Goal: Complete application form: Complete application form

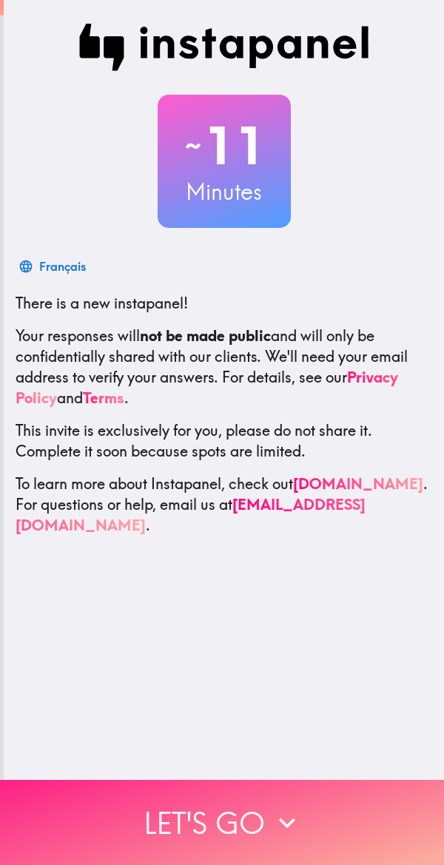
click at [253, 811] on button "Let's go" at bounding box center [222, 822] width 444 height 85
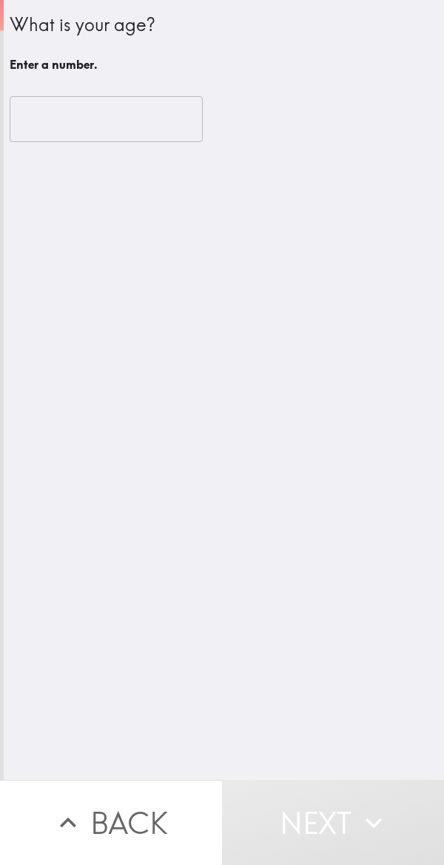
click at [123, 125] on input "number" at bounding box center [106, 119] width 193 height 46
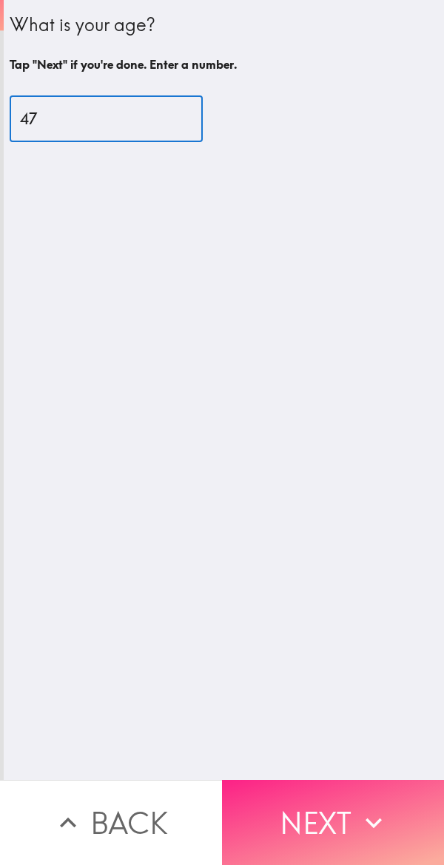
type input "47"
click at [318, 800] on button "Next" at bounding box center [333, 822] width 222 height 85
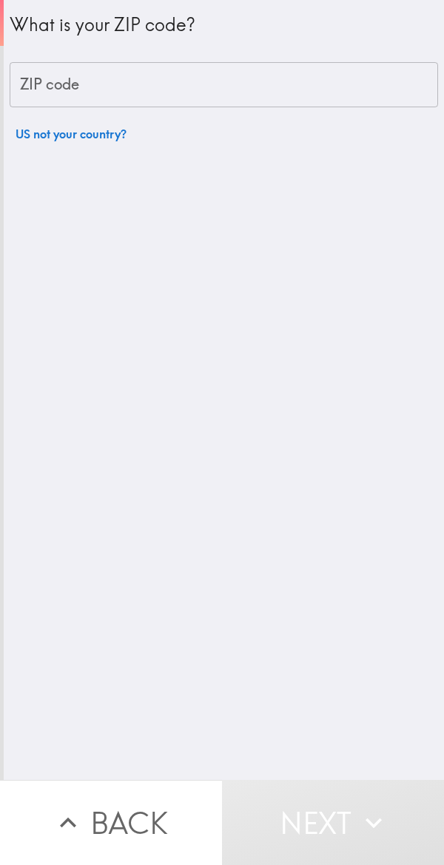
click at [344, 84] on input "ZIP code" at bounding box center [224, 85] width 429 height 46
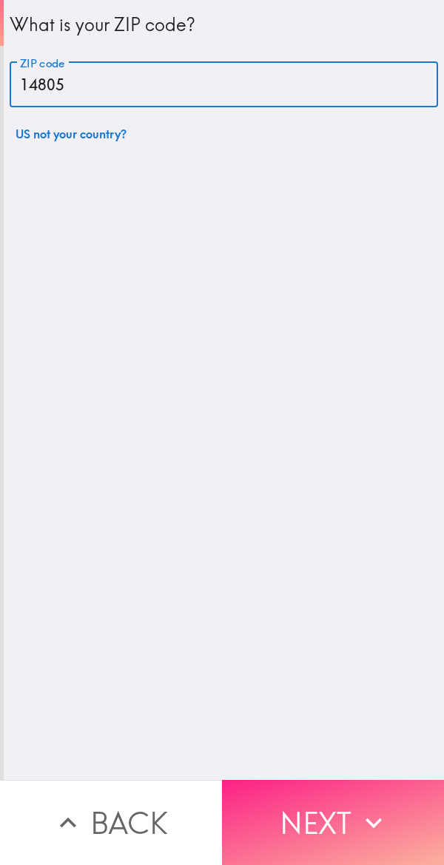
type input "14805"
click at [331, 788] on button "Next" at bounding box center [333, 822] width 222 height 85
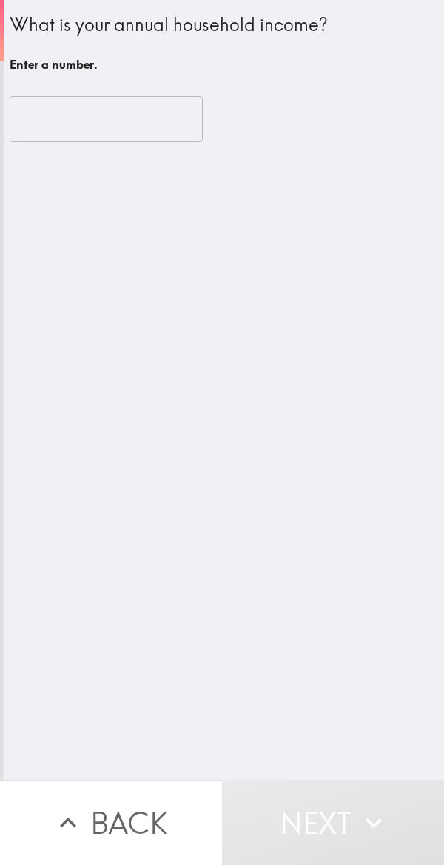
click at [125, 118] on input "number" at bounding box center [106, 119] width 193 height 46
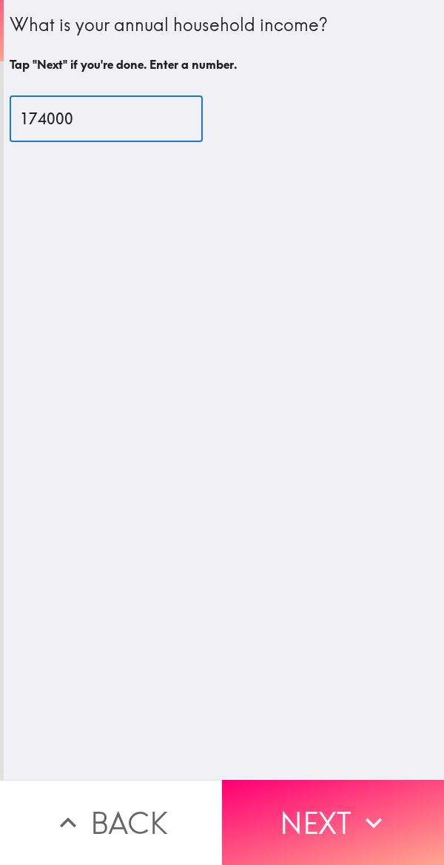
type input "174000"
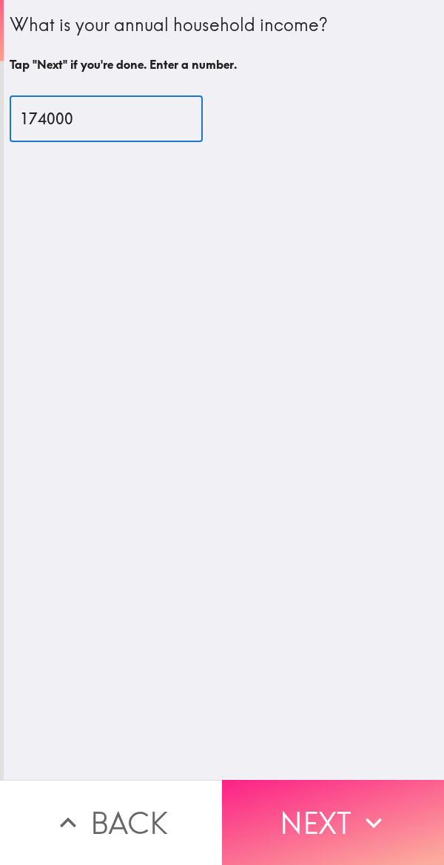
click at [309, 780] on button "Next" at bounding box center [333, 822] width 222 height 85
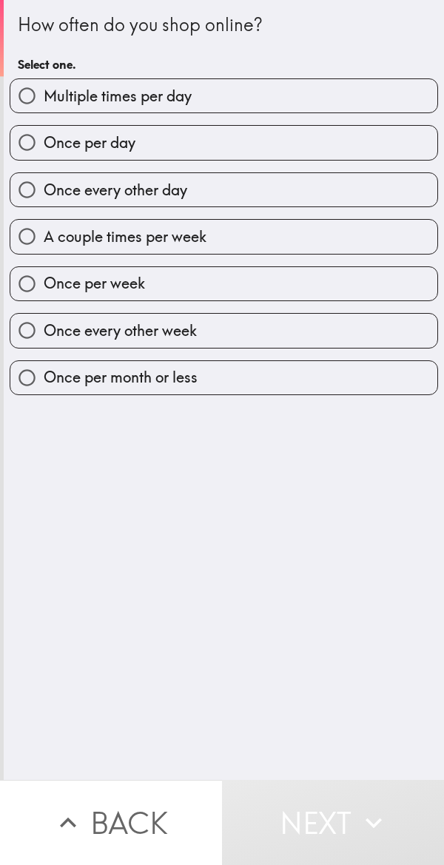
click at [302, 236] on label "A couple times per week" at bounding box center [223, 236] width 427 height 33
click at [44, 236] on input "A couple times per week" at bounding box center [26, 236] width 33 height 33
radio input "true"
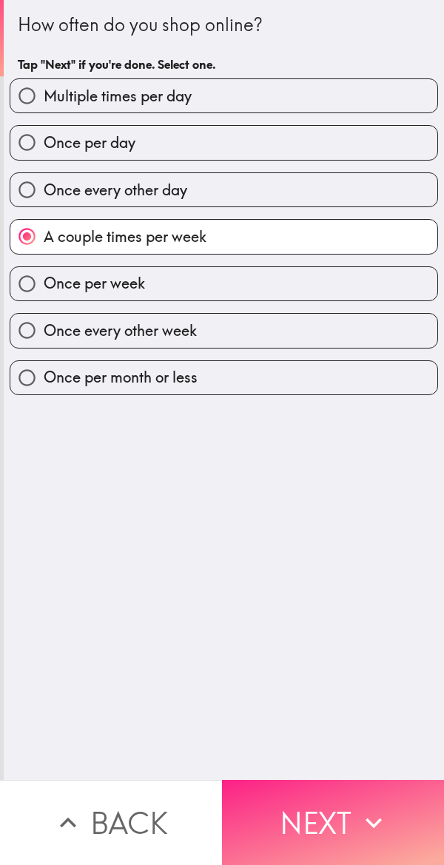
click at [306, 795] on button "Next" at bounding box center [333, 822] width 222 height 85
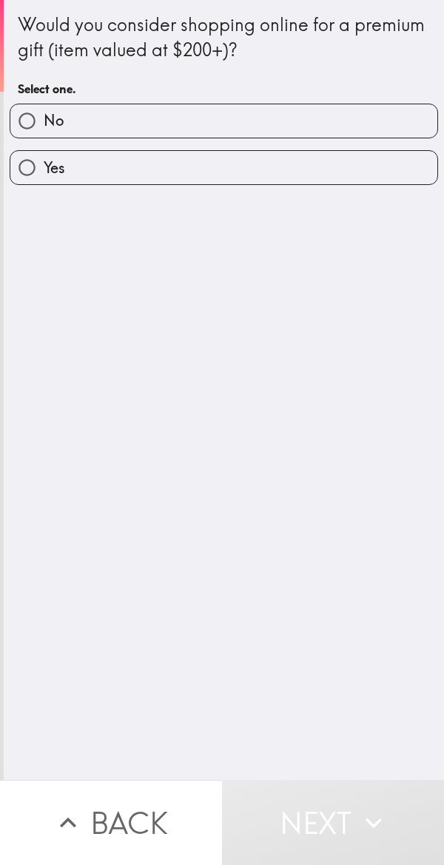
click at [358, 167] on label "Yes" at bounding box center [223, 167] width 427 height 33
click at [44, 167] on input "Yes" at bounding box center [26, 167] width 33 height 33
radio input "true"
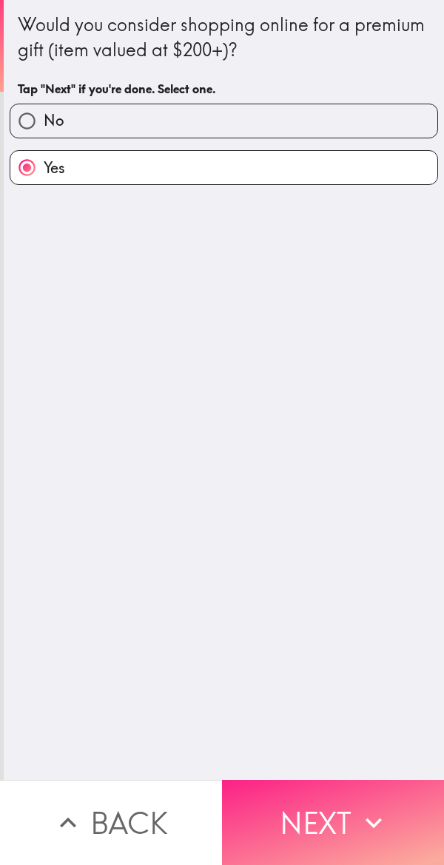
click at [318, 798] on button "Next" at bounding box center [333, 822] width 222 height 85
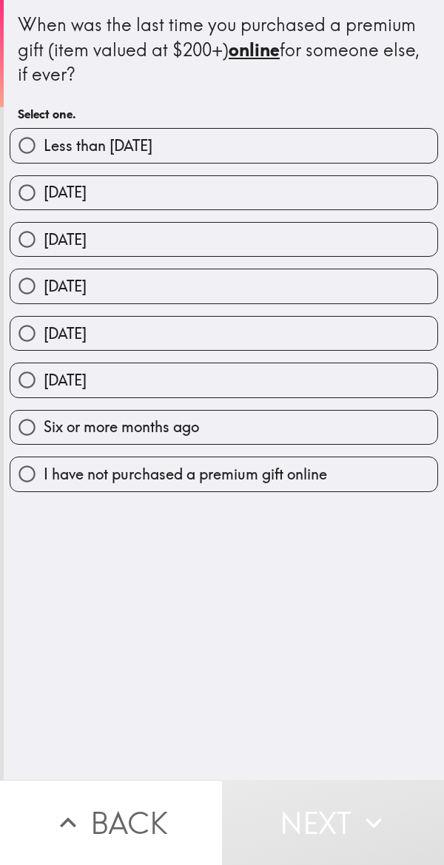
click at [372, 365] on label "[DATE]" at bounding box center [223, 380] width 427 height 33
click at [44, 365] on input "[DATE]" at bounding box center [26, 380] width 33 height 33
radio input "true"
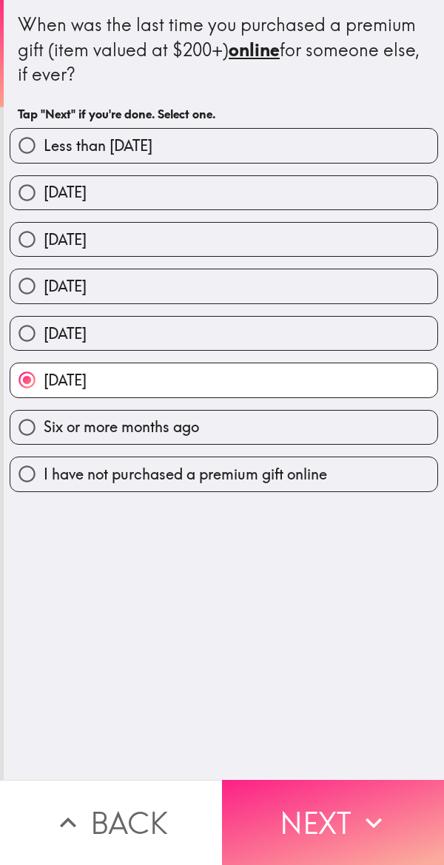
click at [330, 808] on button "Next" at bounding box center [333, 822] width 222 height 85
